Goal: Task Accomplishment & Management: Manage account settings

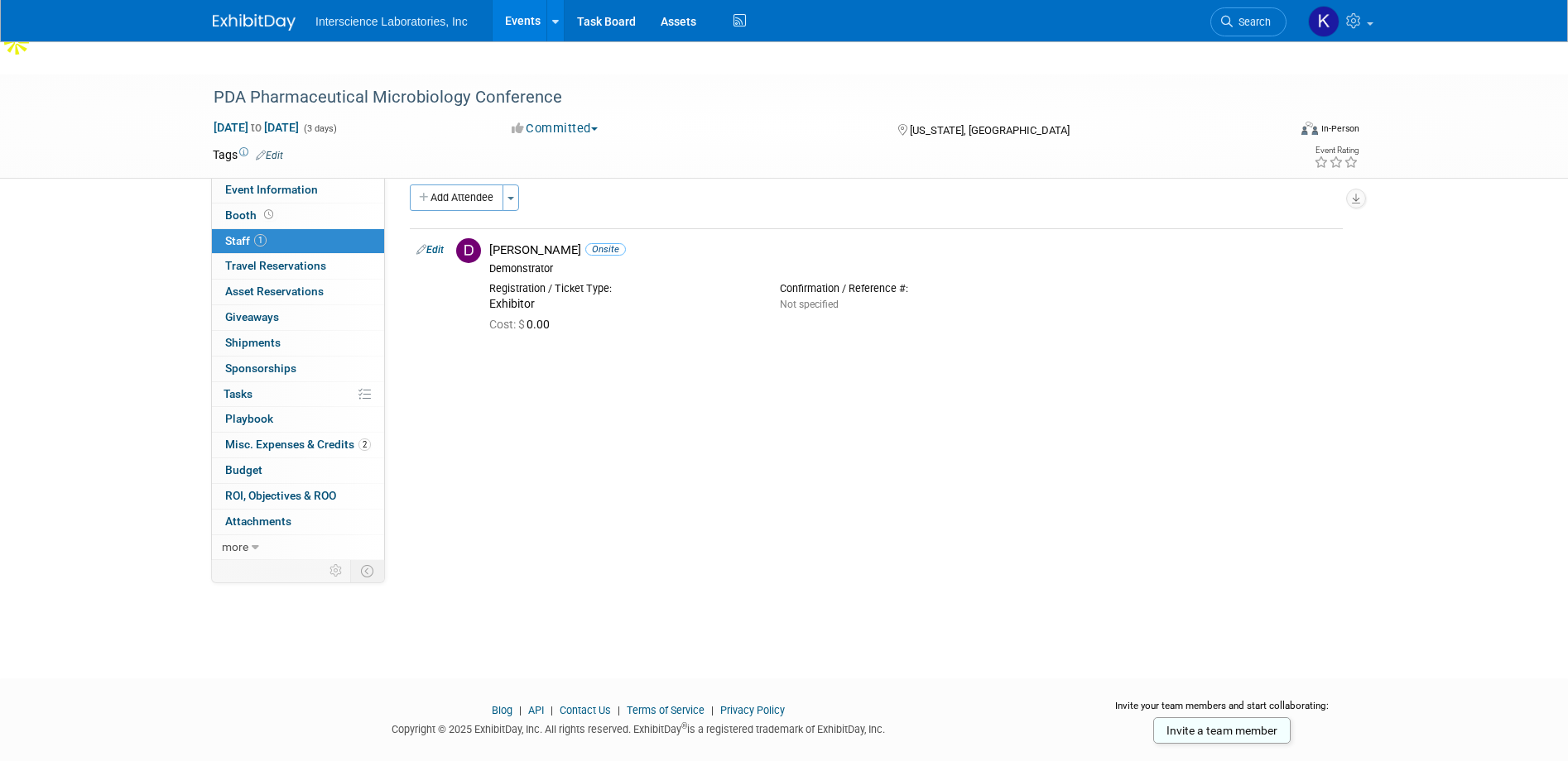
scroll to position [15, 0]
click at [249, 259] on span "Travel Reservations 0" at bounding box center [275, 265] width 101 height 13
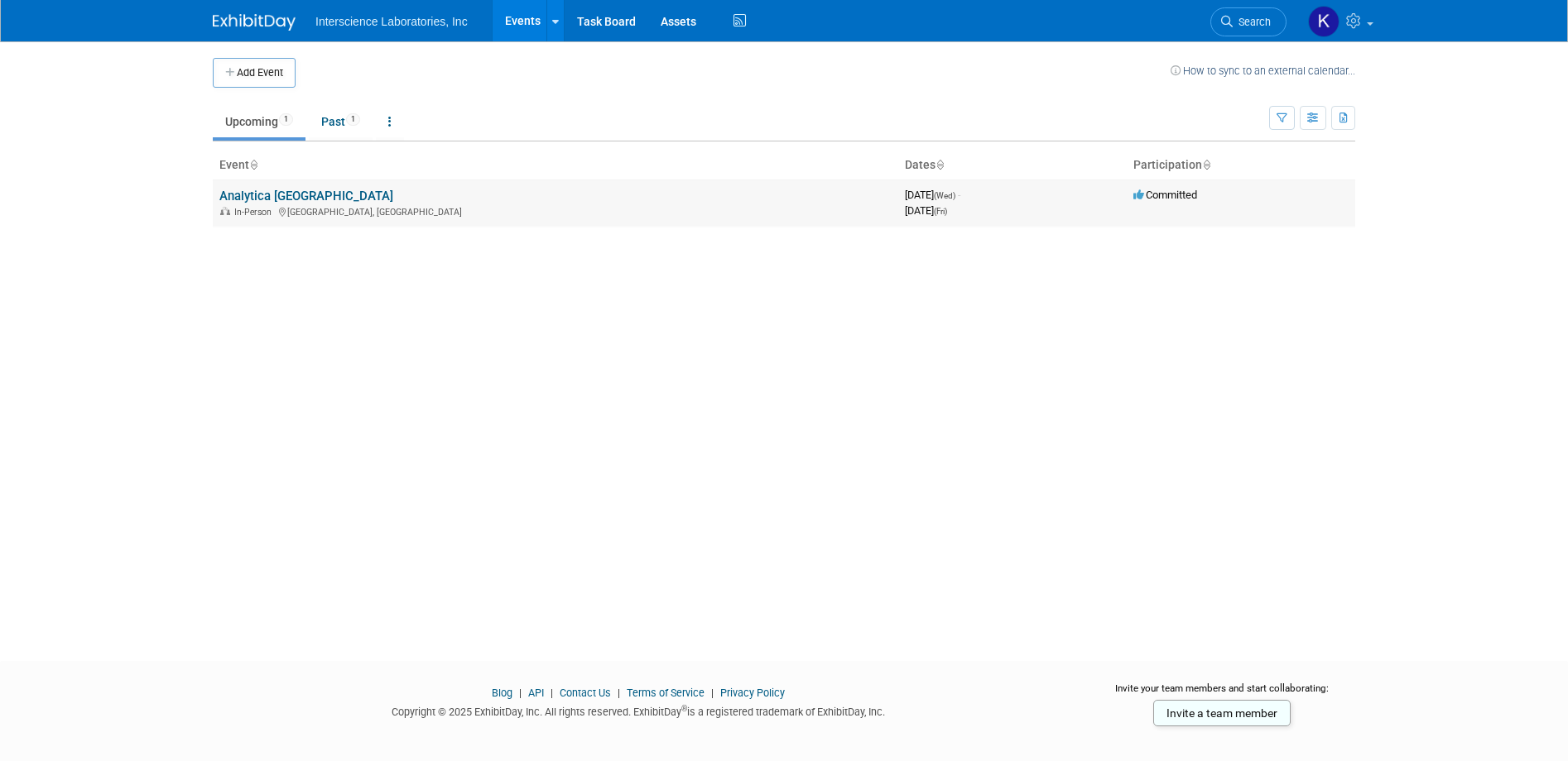
click at [253, 196] on link "Analytica [GEOGRAPHIC_DATA]" at bounding box center [305, 196] width 174 height 15
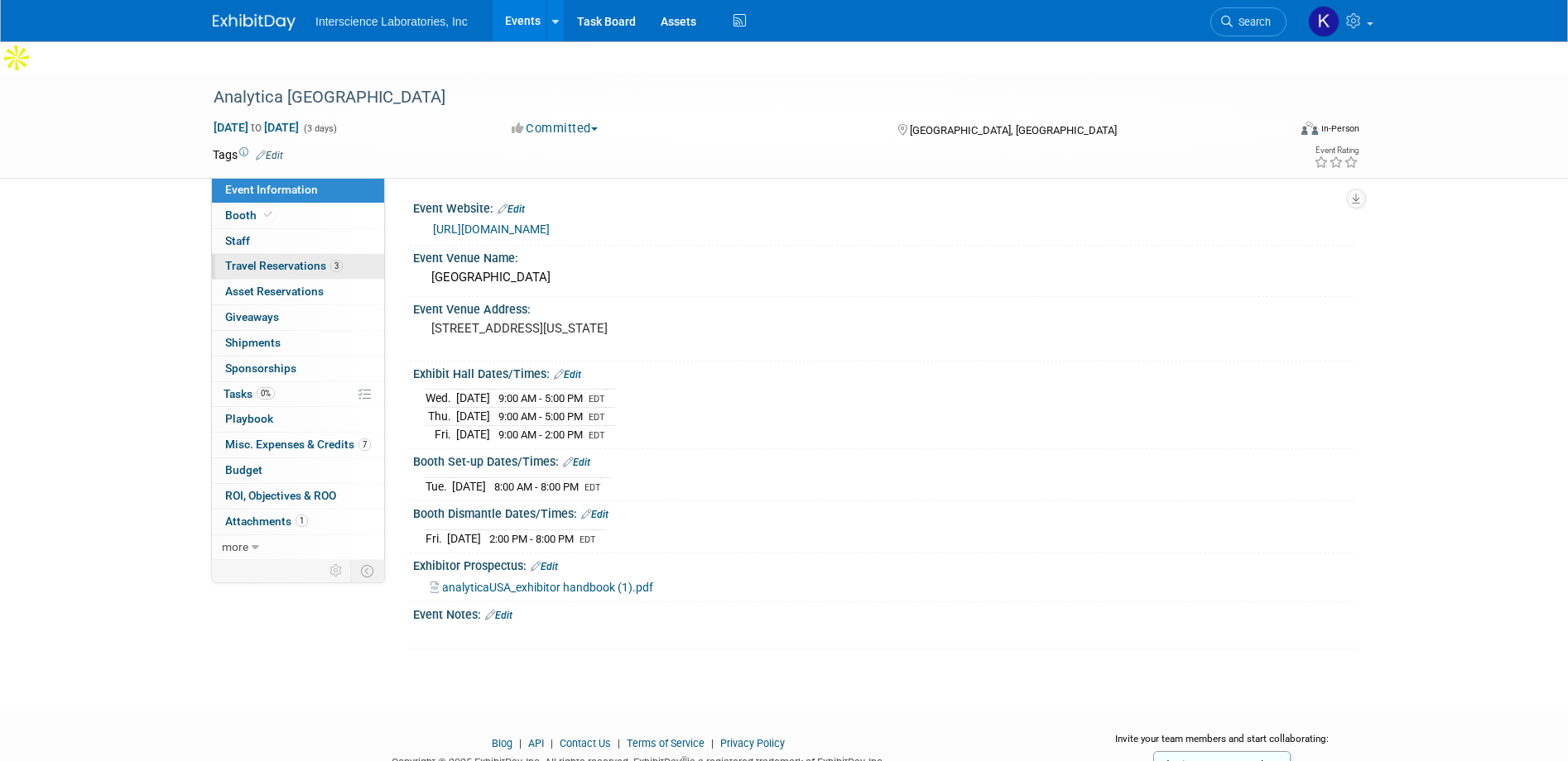
click at [288, 259] on span "Travel Reservations 3" at bounding box center [283, 265] width 117 height 13
